Goal: Information Seeking & Learning: Understand process/instructions

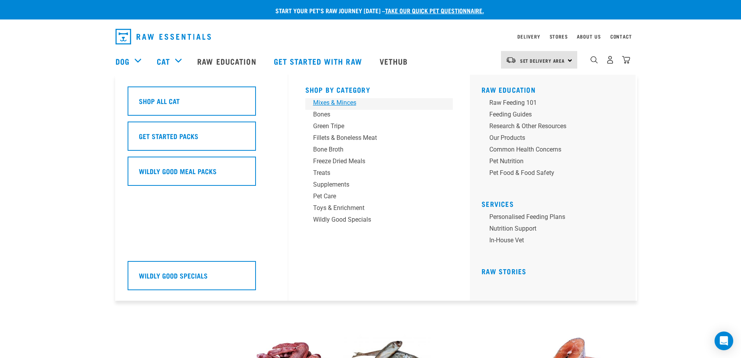
click at [351, 108] on link "Mixes & Minces" at bounding box center [379, 104] width 148 height 12
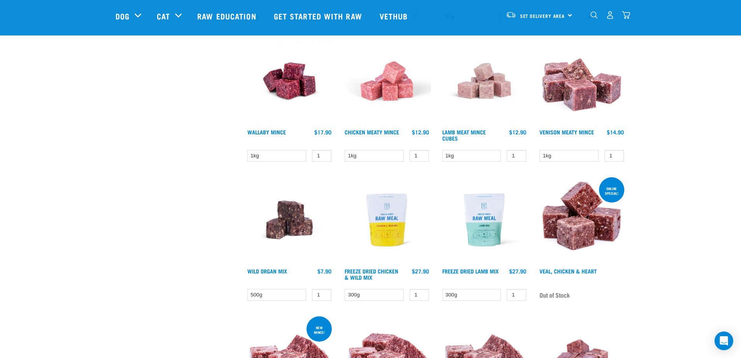
scroll to position [895, 0]
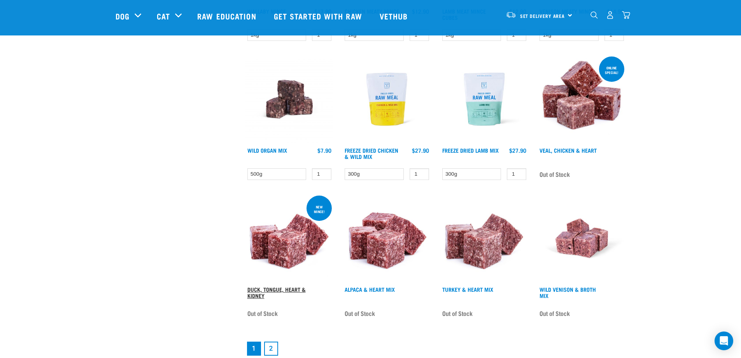
click at [286, 289] on link "Duck, Tongue, Heart & Kidney" at bounding box center [276, 292] width 58 height 9
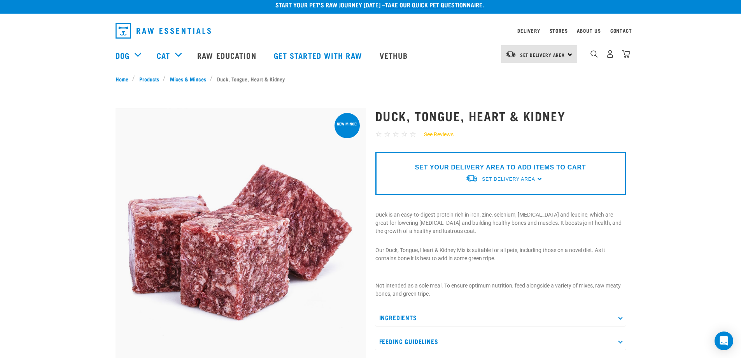
scroll to position [78, 0]
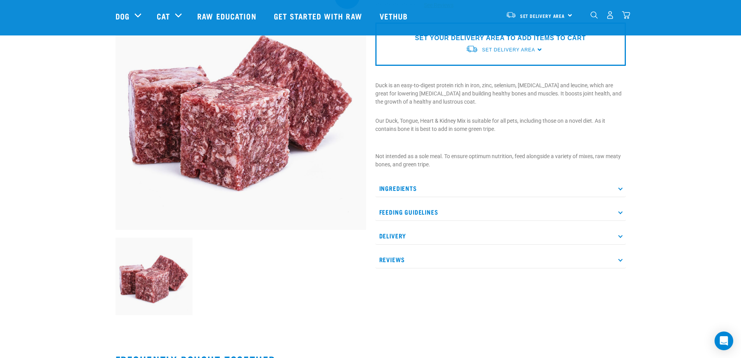
click at [416, 189] on p "Ingredients" at bounding box center [500, 188] width 251 height 18
click at [417, 189] on p "Ingredients" at bounding box center [500, 188] width 251 height 18
click at [424, 210] on p "Feeding Guidelines" at bounding box center [500, 212] width 251 height 18
click at [418, 232] on p "Delivery" at bounding box center [500, 236] width 251 height 18
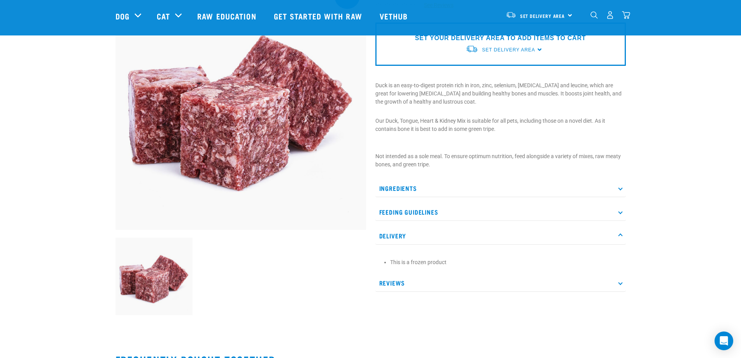
click at [415, 234] on p "Delivery" at bounding box center [500, 236] width 251 height 18
click at [405, 258] on p "Reviews" at bounding box center [500, 260] width 251 height 18
drag, startPoint x: 408, startPoint y: 128, endPoint x: 489, endPoint y: 132, distance: 80.6
click at [489, 132] on p "Our Duck, Tongue, Heart & Kidney Mix is suitable for all pets, including those …" at bounding box center [500, 129] width 251 height 25
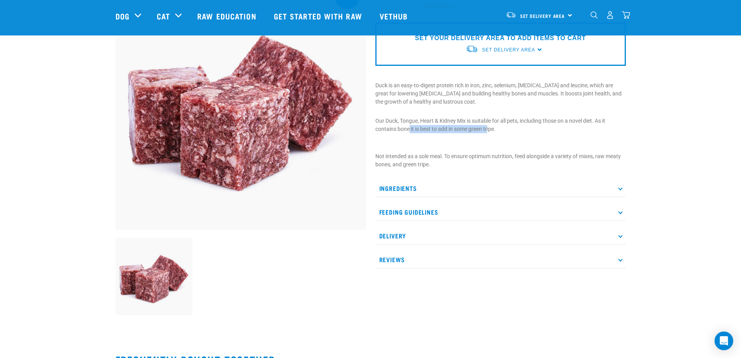
click at [489, 132] on p "Our Duck, Tongue, Heart & Kidney Mix is suitable for all pets, including those …" at bounding box center [500, 129] width 251 height 25
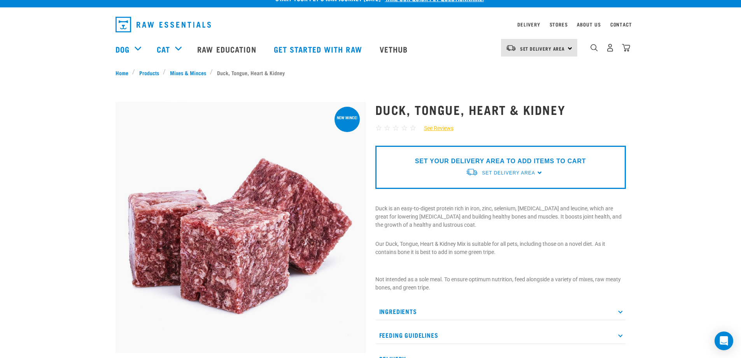
scroll to position [0, 0]
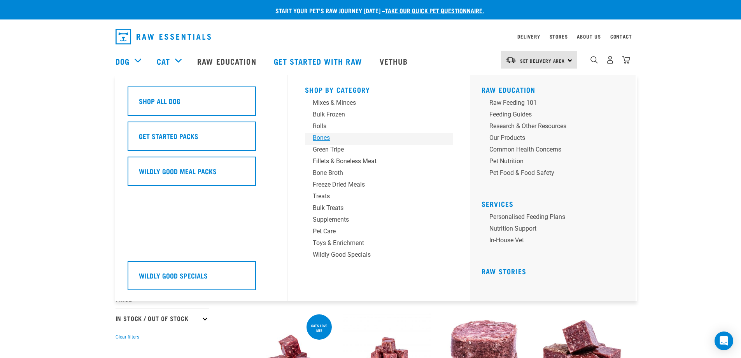
click at [324, 137] on div "Bones" at bounding box center [373, 137] width 121 height 9
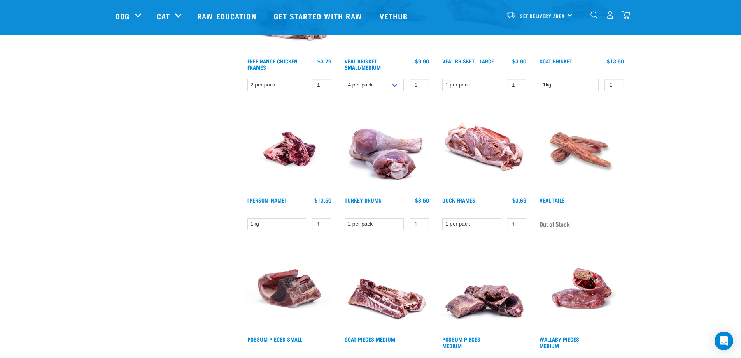
scroll to position [156, 0]
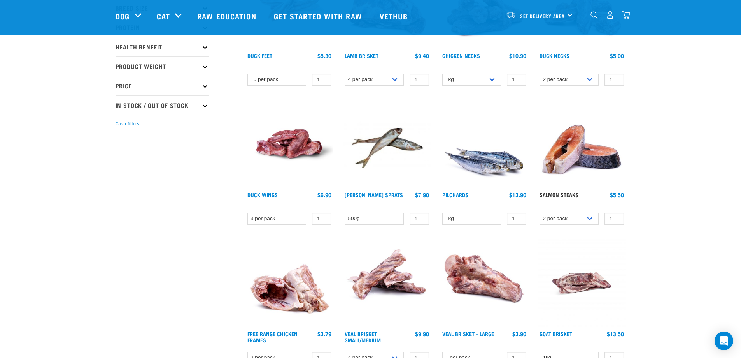
click at [555, 193] on link "Salmon Steaks" at bounding box center [559, 194] width 39 height 3
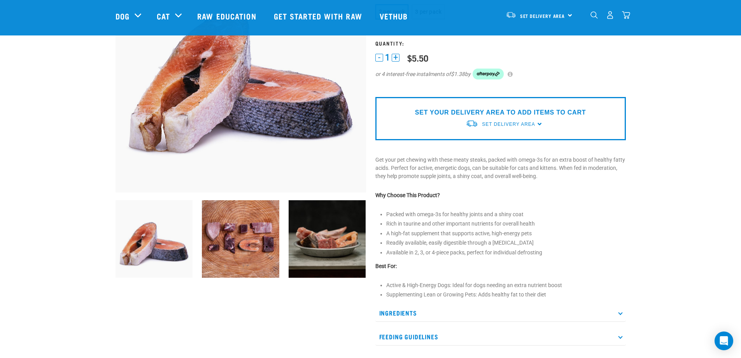
scroll to position [117, 0]
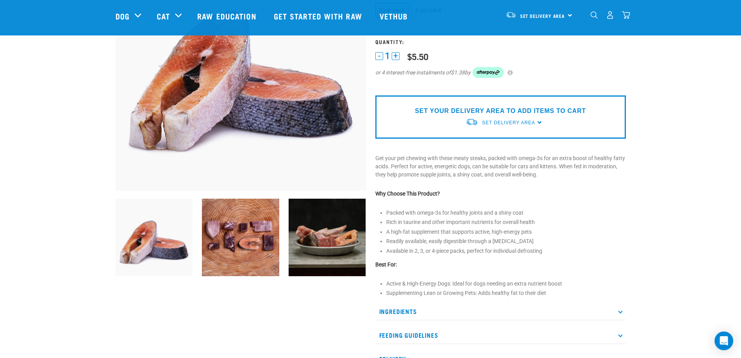
click at [264, 240] on img at bounding box center [240, 236] width 77 height 77
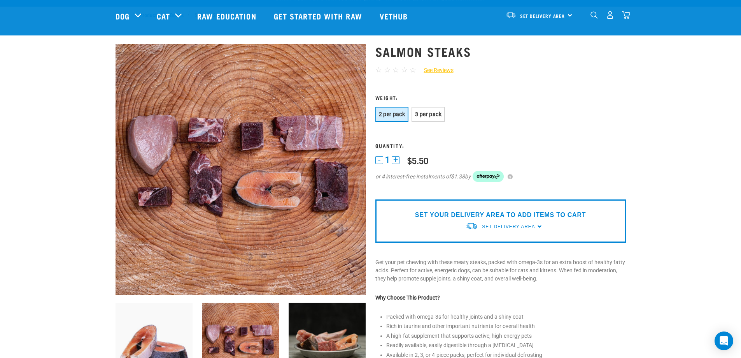
scroll to position [0, 0]
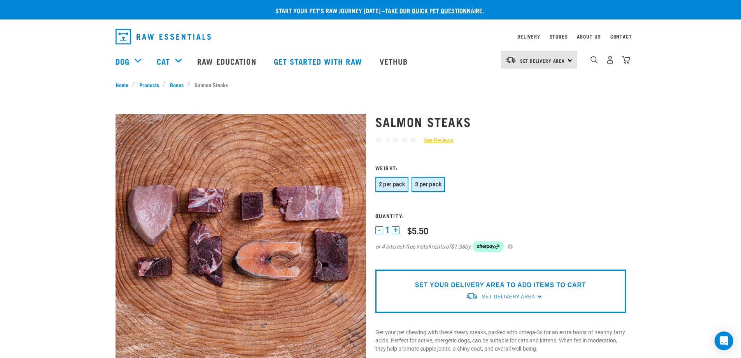
click at [433, 187] on span "3 per pack" at bounding box center [428, 184] width 26 height 6
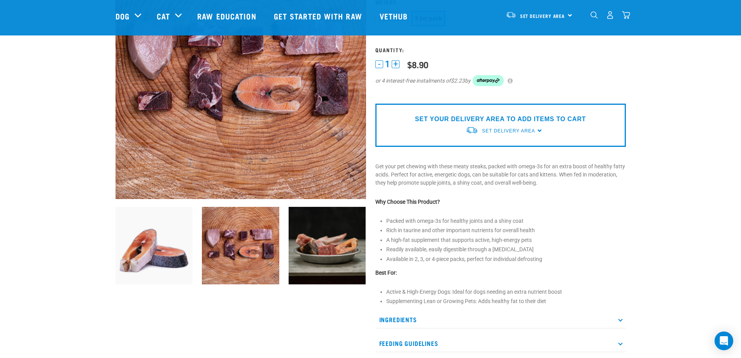
scroll to position [195, 0]
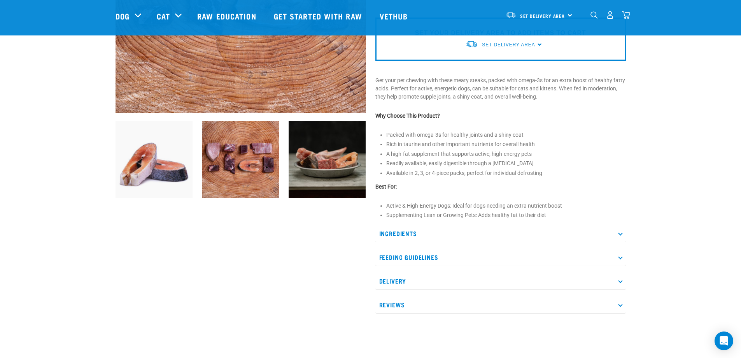
click at [538, 236] on p "Ingredients" at bounding box center [500, 233] width 251 height 18
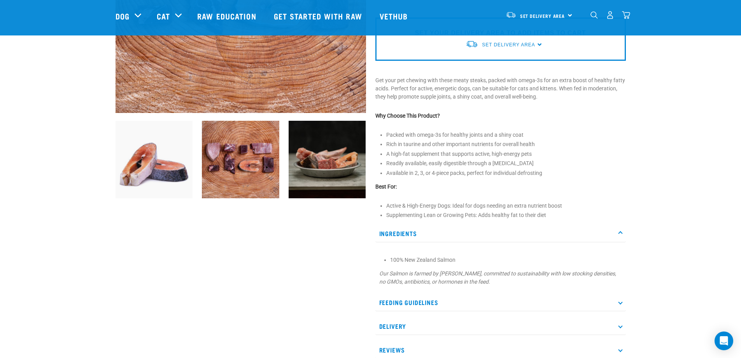
click at [538, 236] on p "Ingredients" at bounding box center [500, 233] width 251 height 18
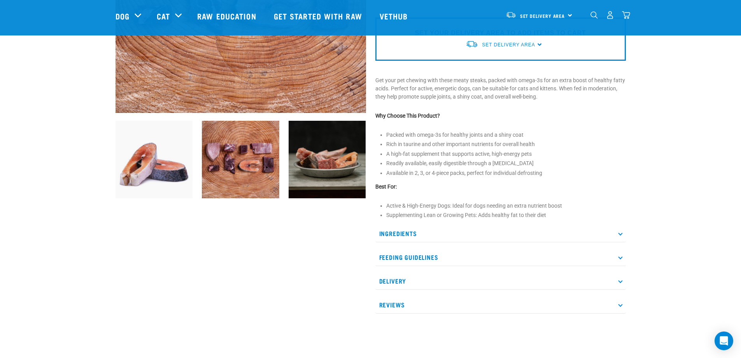
click at [541, 254] on p "Feeding Guidelines" at bounding box center [500, 257] width 251 height 18
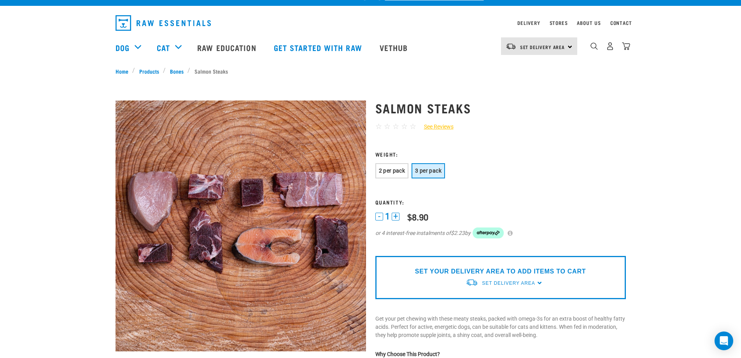
scroll to position [0, 0]
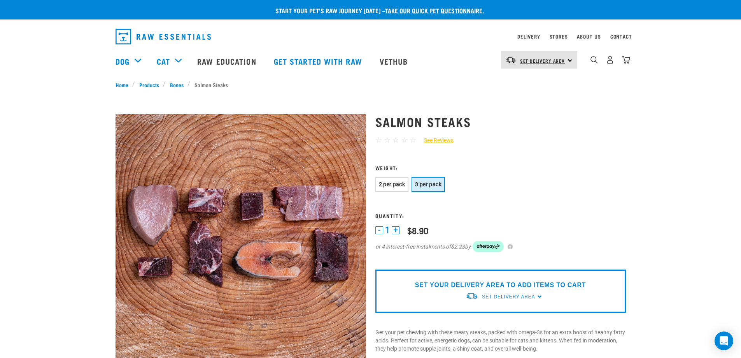
click at [553, 62] on span "Set Delivery Area" at bounding box center [542, 60] width 45 height 3
click at [543, 82] on link "[GEOGRAPHIC_DATA]" at bounding box center [538, 81] width 75 height 17
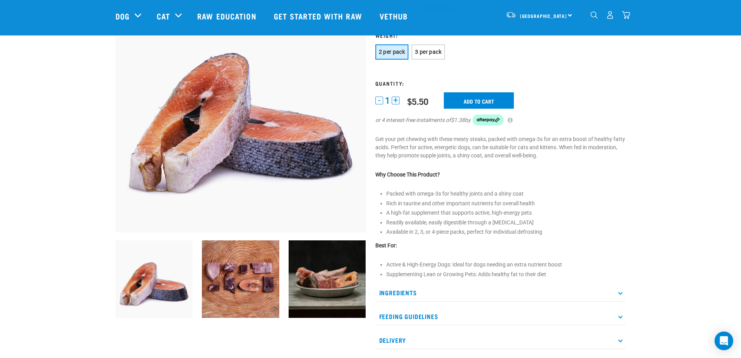
scroll to position [78, 0]
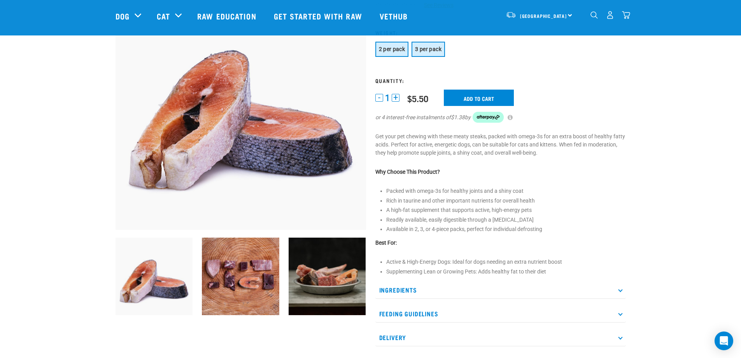
click at [424, 51] on span "3 per pack" at bounding box center [428, 49] width 26 height 6
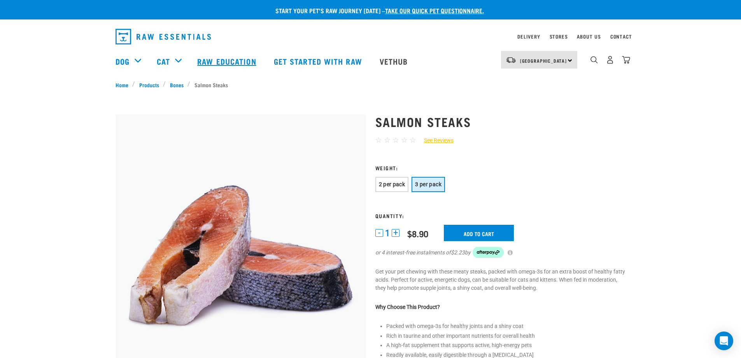
click at [246, 69] on link "Raw Education" at bounding box center [227, 61] width 76 height 31
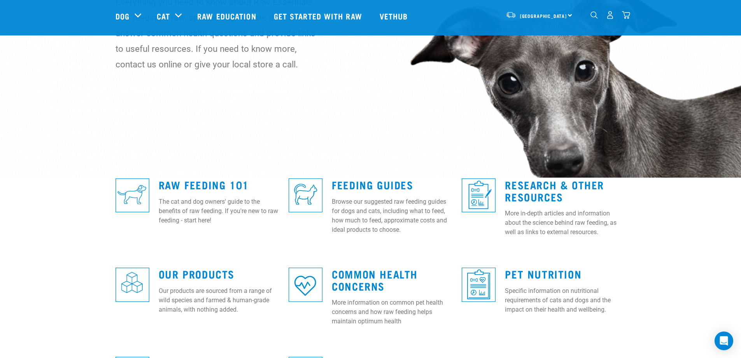
scroll to position [117, 0]
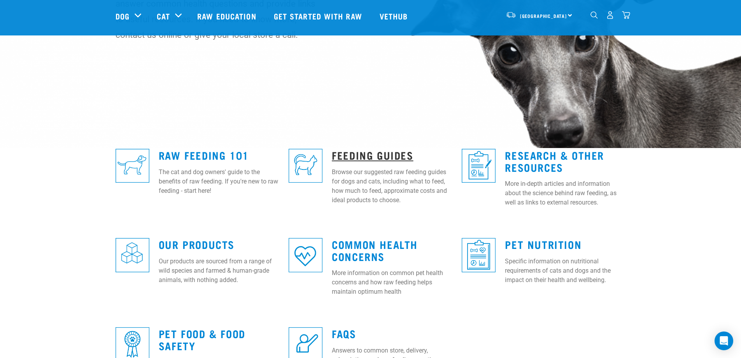
click at [361, 157] on link "Feeding Guides" at bounding box center [372, 155] width 81 height 6
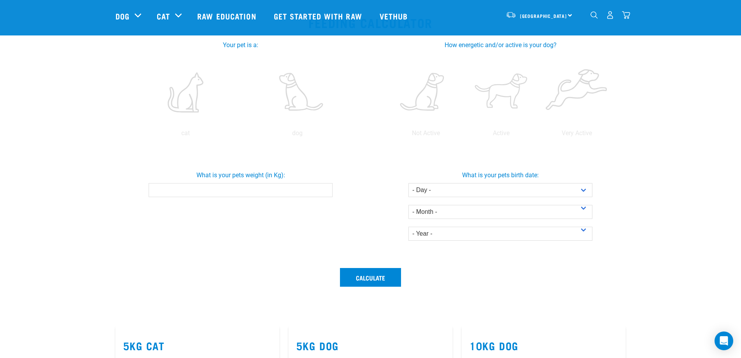
scroll to position [156, 0]
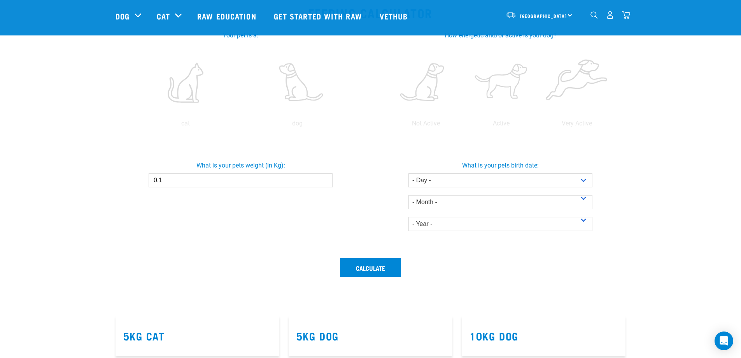
click at [325, 177] on input "0.1" at bounding box center [241, 180] width 184 height 14
drag, startPoint x: 185, startPoint y: 181, endPoint x: 114, endPoint y: 175, distance: 71.8
click at [114, 175] on div "What is your pets weight (in Kg): 0.1" at bounding box center [240, 170] width 263 height 33
type input "40"
click at [445, 180] on select "- Day - 1 2 3 4 5 6 7 8 9 10 11 12 13 14 15 16 17 18 19 20 21 22 23 24 25 26 27" at bounding box center [501, 180] width 184 height 14
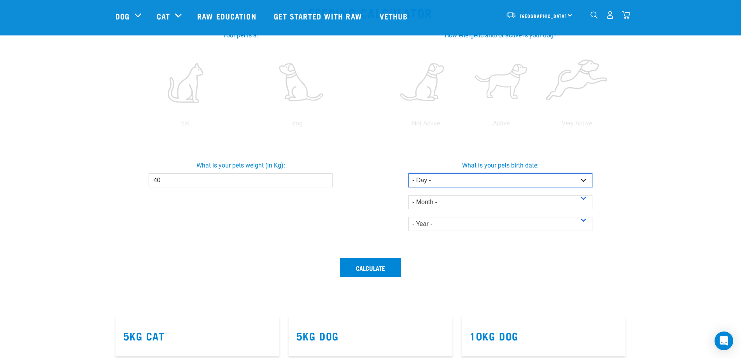
select select "28"
click at [409, 173] on select "- Day - 1 2 3 4 5 6 7 8 9 10 11 12 13 14 15 16 17 18 19 20 21 22 23 24 25 26 27" at bounding box center [501, 180] width 184 height 14
click at [435, 201] on select "- Month - January February March April May June July August September October N…" at bounding box center [501, 202] width 184 height 14
select select "October"
click at [409, 195] on select "- Month - January February March April May June July August September October N…" at bounding box center [501, 202] width 184 height 14
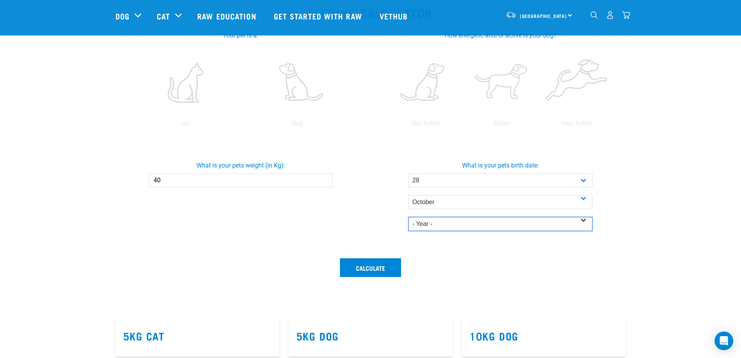
click at [425, 221] on select "- Year - 2025 2024 2023 2022 2021 2020 2019 2018 2017 2016 2015 2014" at bounding box center [501, 224] width 184 height 14
select select "2024"
click at [409, 217] on select "- Year - 2025 2024 2023 2022 2021 2020 2019 2018 2017 2016 2015 2014" at bounding box center [501, 224] width 184 height 14
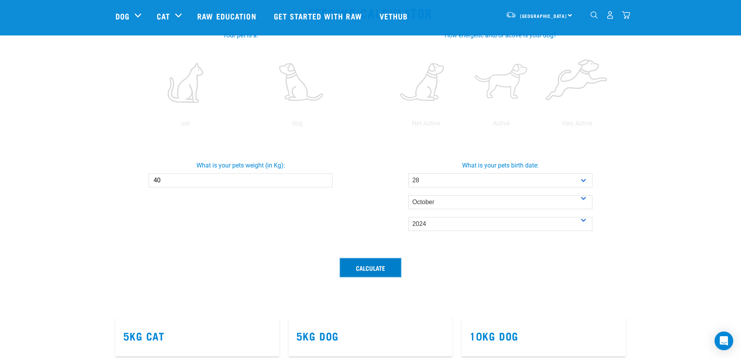
click at [370, 267] on button "Calculate" at bounding box center [370, 267] width 61 height 19
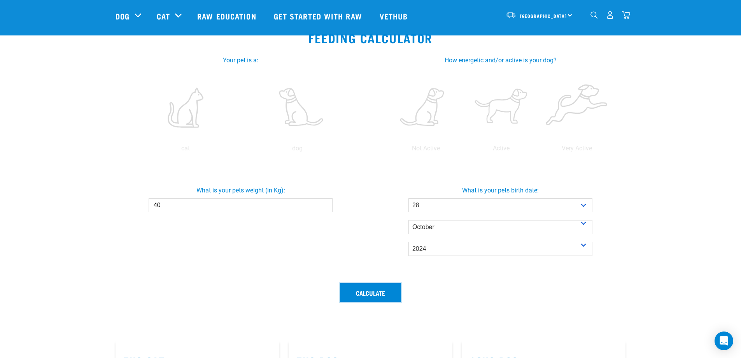
scroll to position [117, 0]
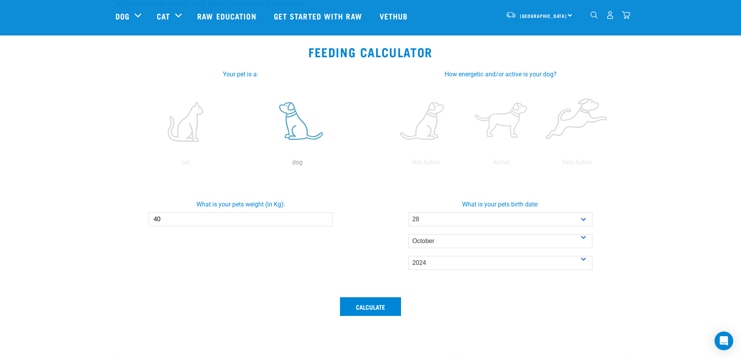
click at [297, 126] on label at bounding box center [297, 121] width 109 height 66
click at [242, 164] on input "radio" at bounding box center [242, 164] width 0 height 0
click at [578, 128] on label at bounding box center [577, 121] width 72 height 66
click at [539, 164] on input "radio" at bounding box center [539, 164] width 0 height 0
click at [361, 311] on button "Calculate" at bounding box center [370, 306] width 61 height 19
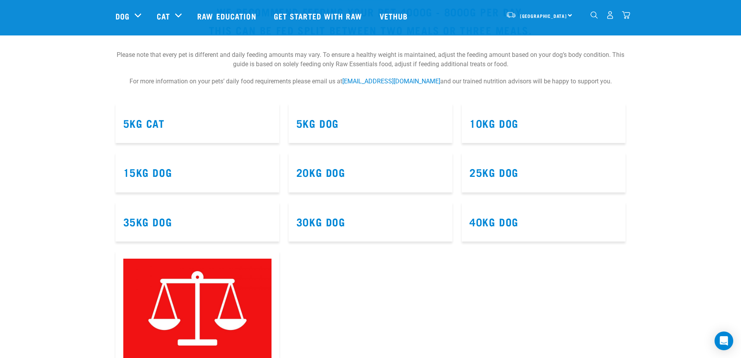
scroll to position [467, 0]
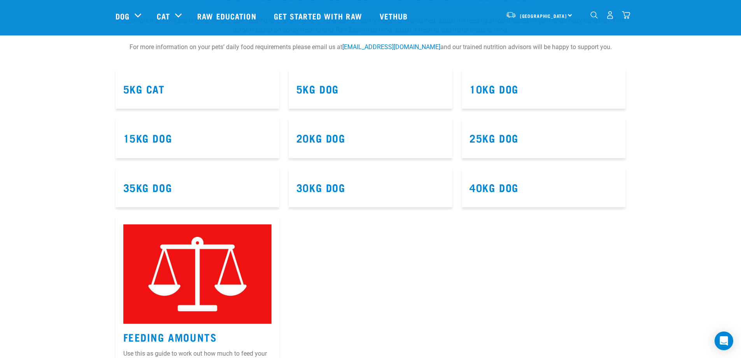
click at [598, 188] on h3 "40kg Dog" at bounding box center [544, 187] width 148 height 12
click at [491, 190] on link "40kg Dog" at bounding box center [494, 187] width 49 height 6
